Goal: Information Seeking & Learning: Learn about a topic

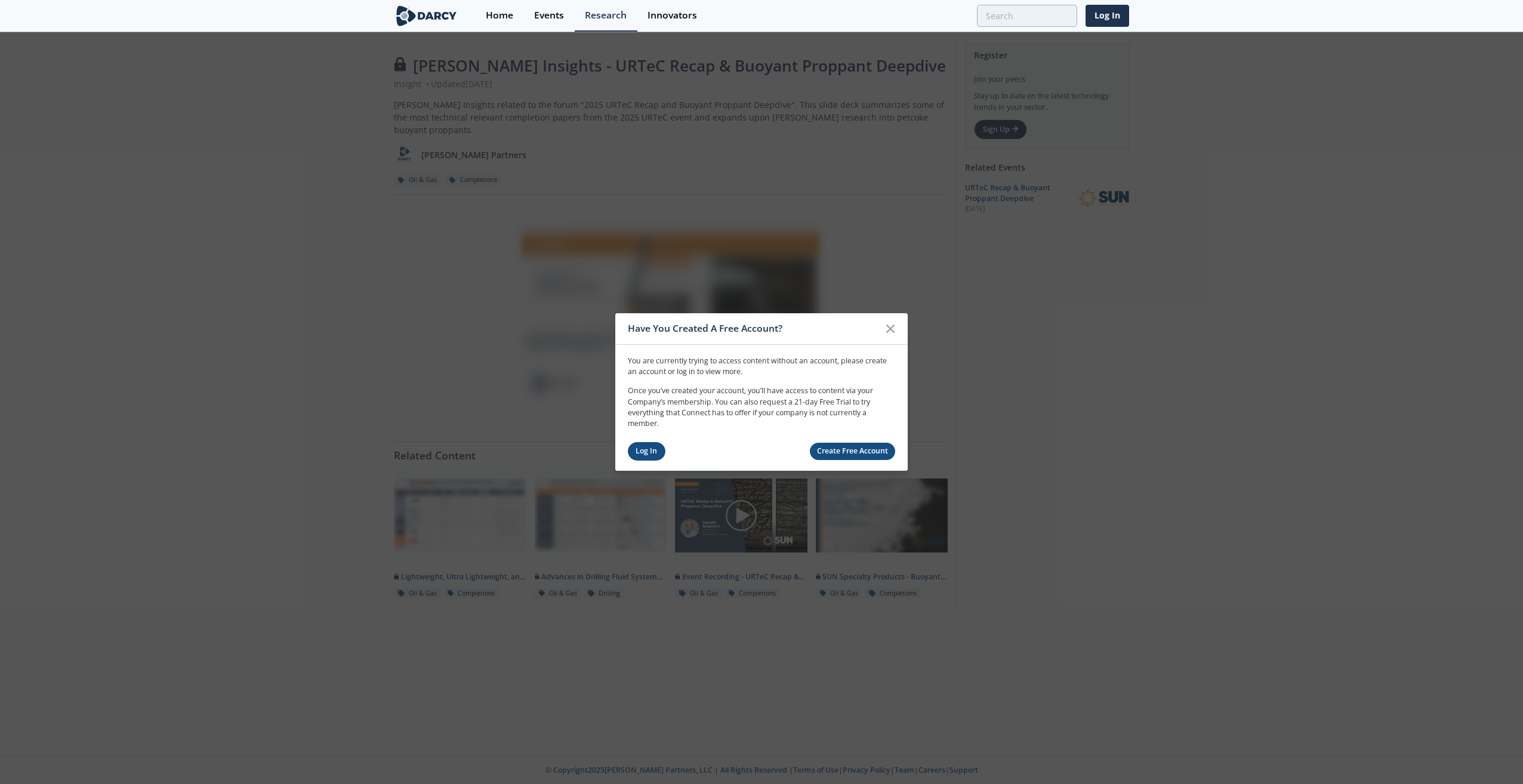
click at [650, 445] on link "Log In" at bounding box center [646, 451] width 38 height 18
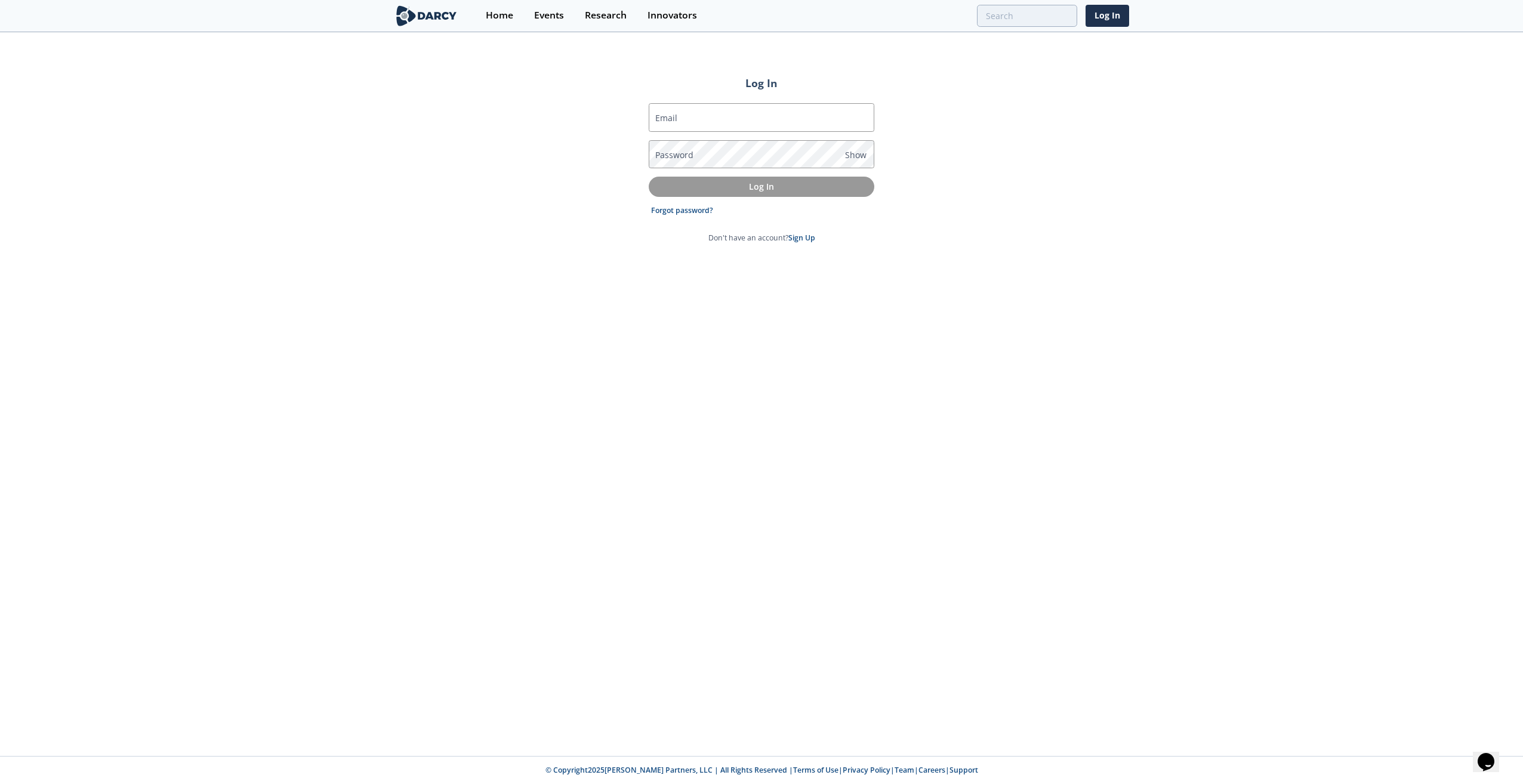
click at [672, 119] on label "Email" at bounding box center [666, 118] width 22 height 13
click at [672, 119] on input "Email" at bounding box center [761, 118] width 226 height 29
type input "[EMAIL_ADDRESS][DOMAIN_NAME]"
click at [649, 177] on button "Log In" at bounding box center [761, 186] width 226 height 20
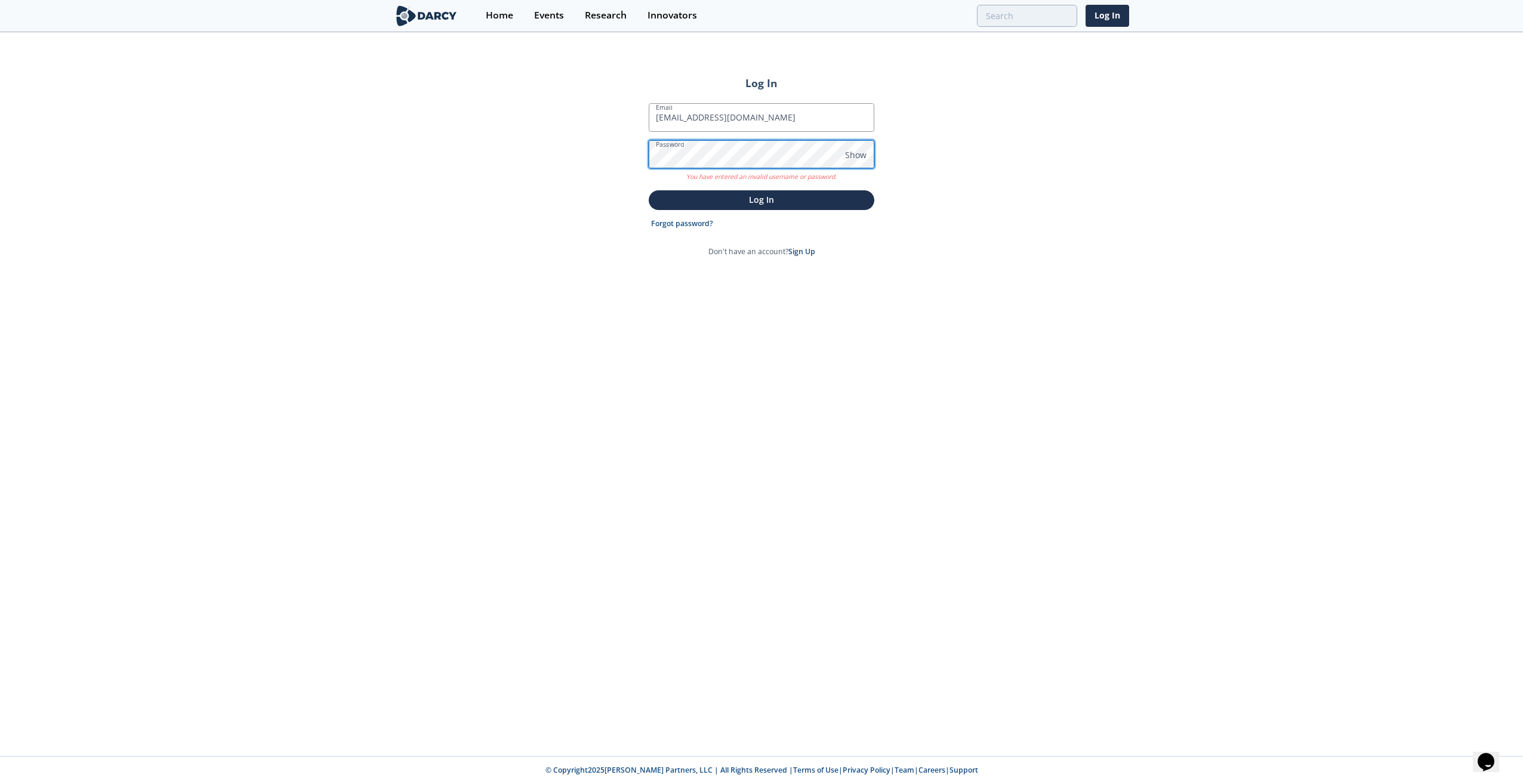
click at [620, 152] on div "Log In Email [EMAIL_ADDRESS][DOMAIN_NAME] Password Show You have entered an inv…" at bounding box center [761, 394] width 1523 height 723
click at [649, 190] on button "Log In" at bounding box center [761, 200] width 226 height 20
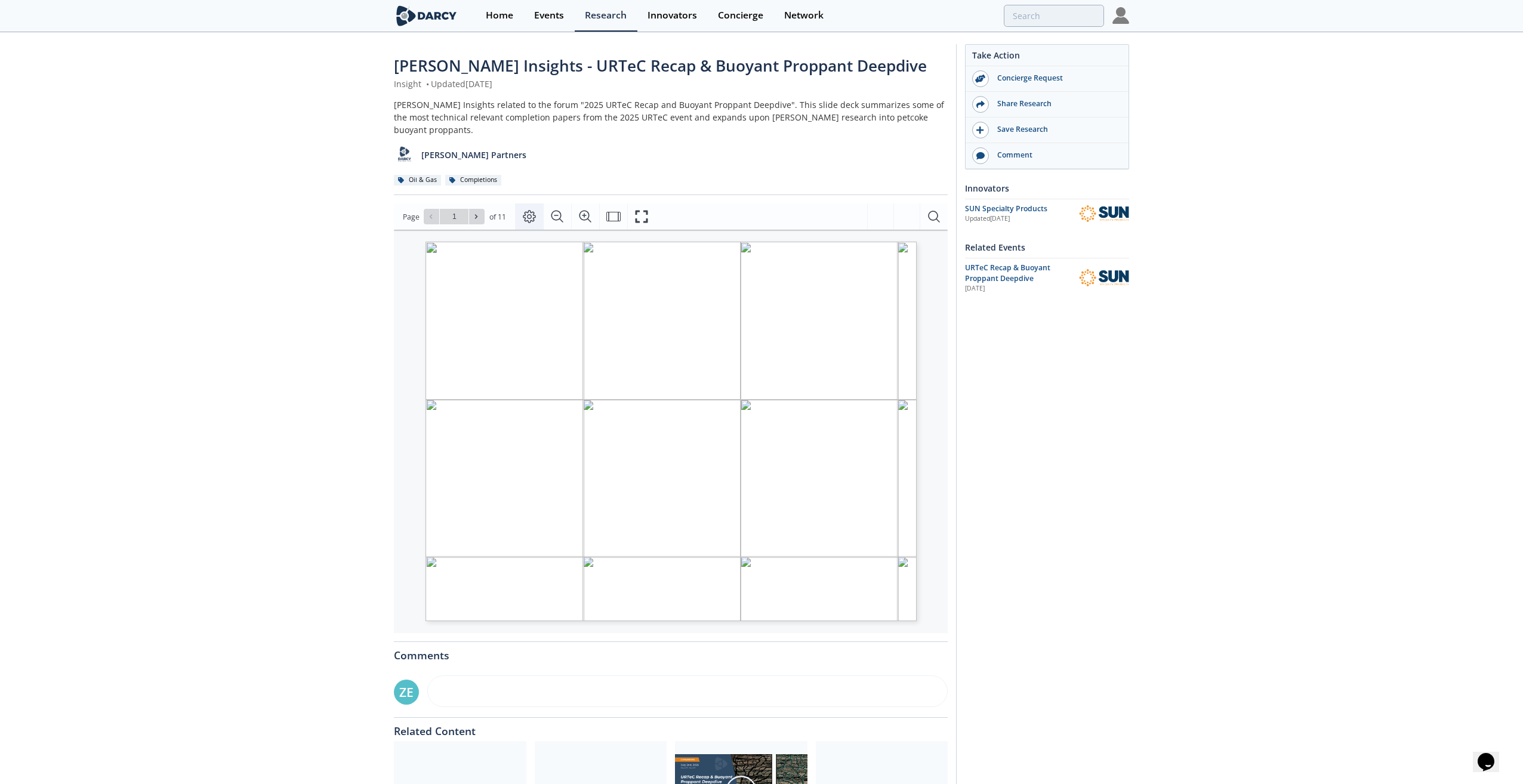
click at [533, 209] on icon "Page Layout" at bounding box center [529, 216] width 14 height 14
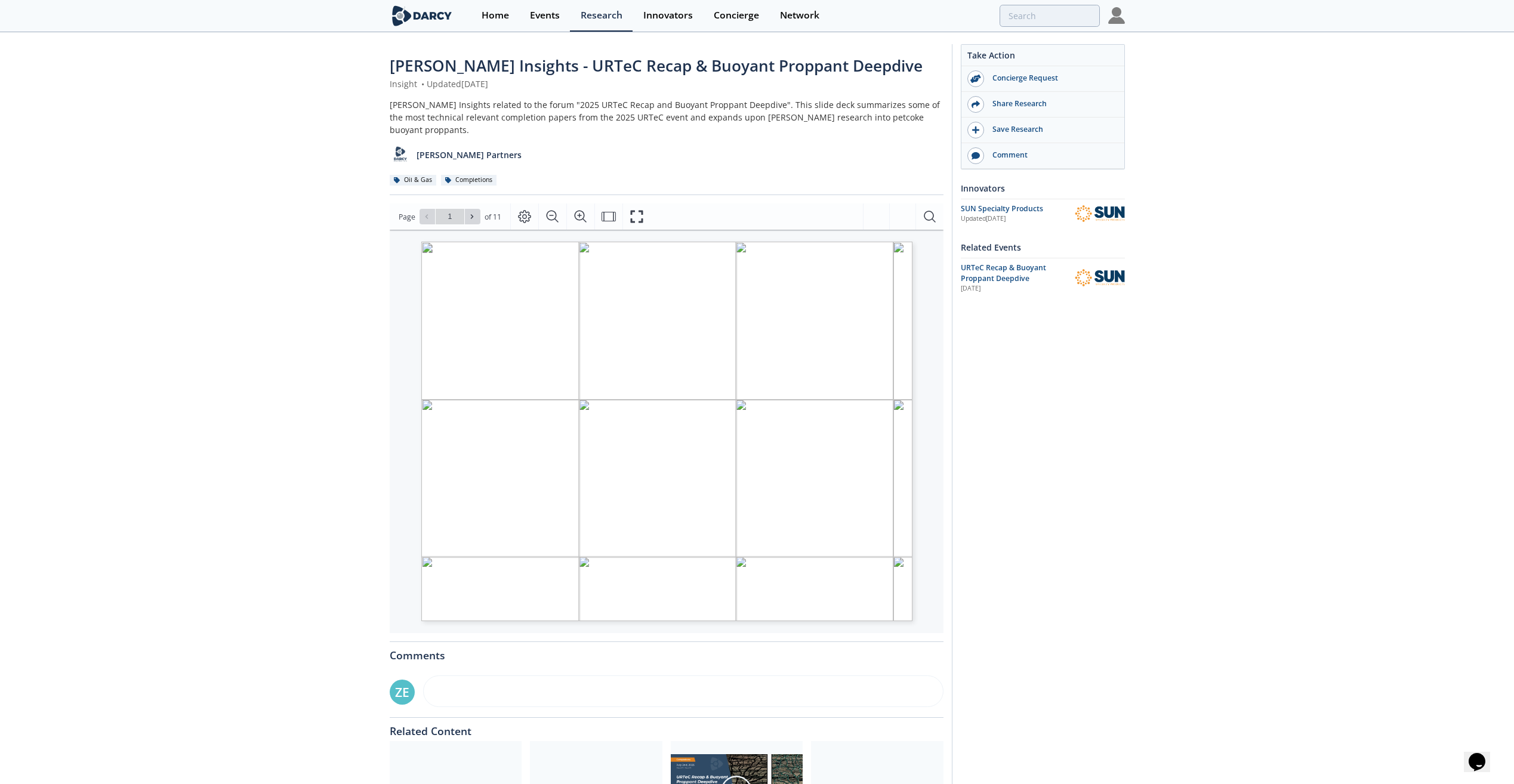
click at [311, 462] on div "[PERSON_NAME] Insights - URTeC Recap & Buoyant Proppant Deepdive Insight • Upda…" at bounding box center [757, 467] width 1514 height 867
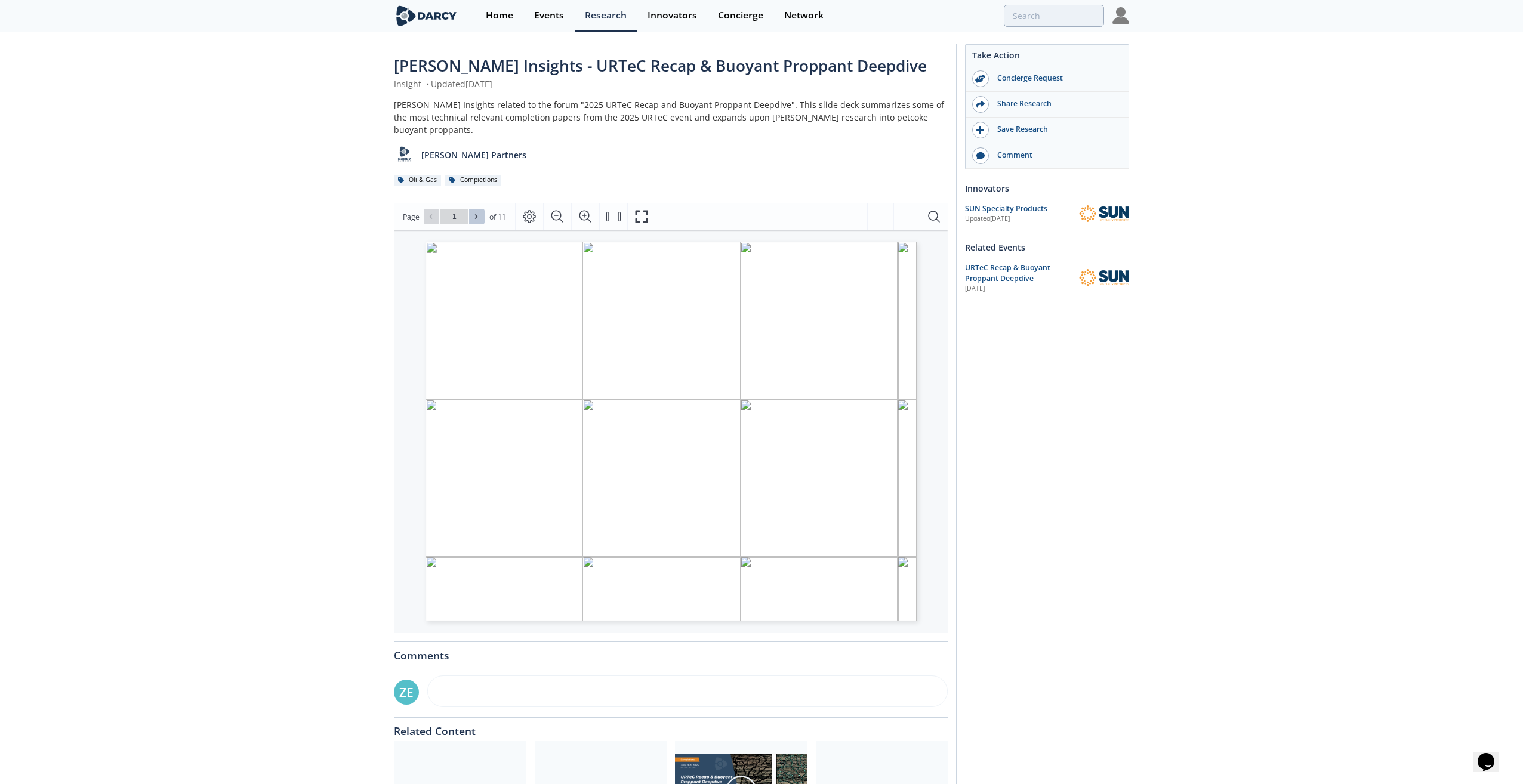
click at [473, 213] on icon at bounding box center [476, 217] width 7 height 7
type input "2"
click at [639, 209] on icon "Fullscreen" at bounding box center [641, 216] width 14 height 14
click at [642, 209] on icon "Fullscreen" at bounding box center [641, 216] width 14 height 14
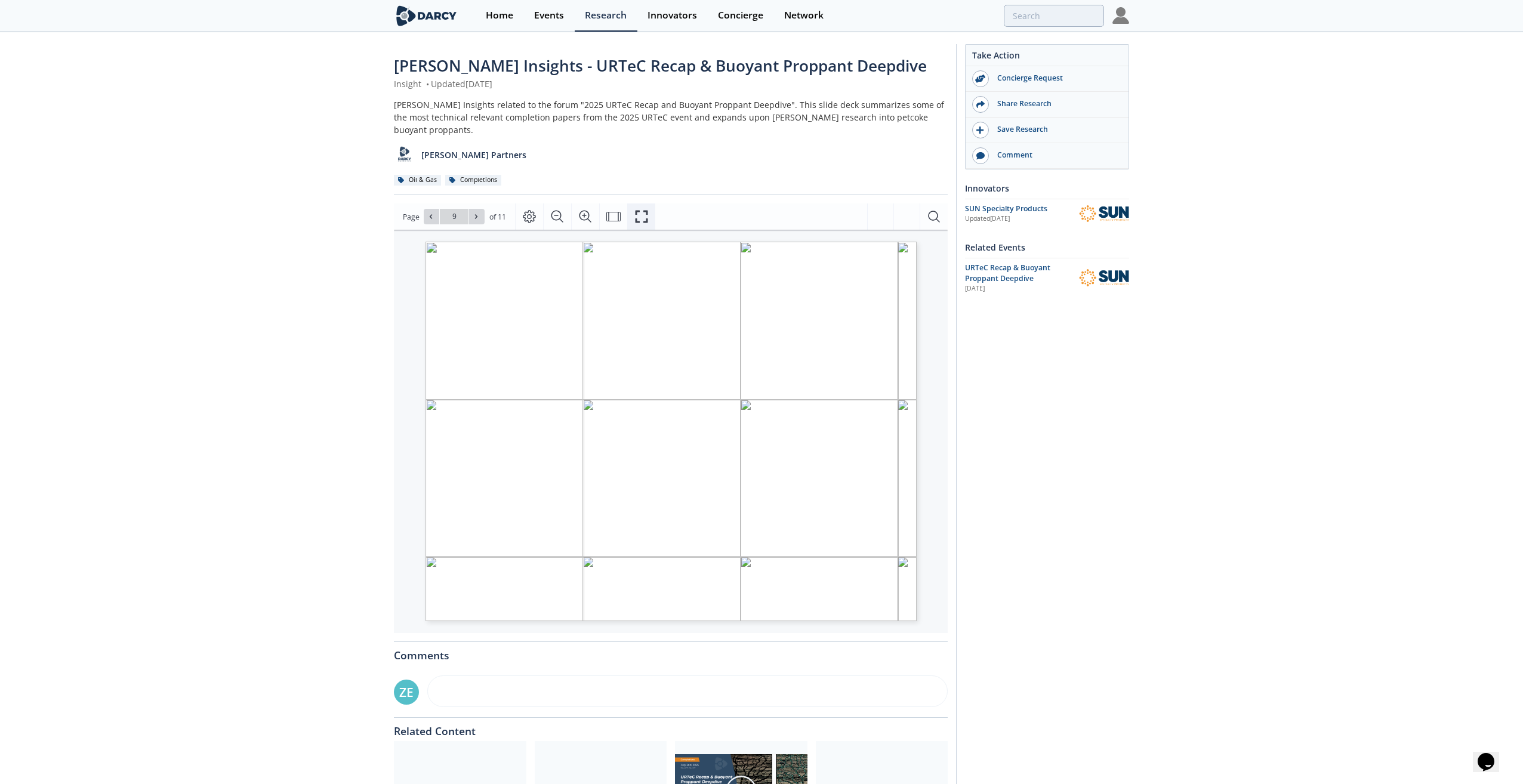
click at [635, 209] on icon "Fullscreen" at bounding box center [641, 216] width 14 height 14
click at [479, 212] on span at bounding box center [476, 216] width 8 height 8
type input "11"
